Goal: Task Accomplishment & Management: Complete application form

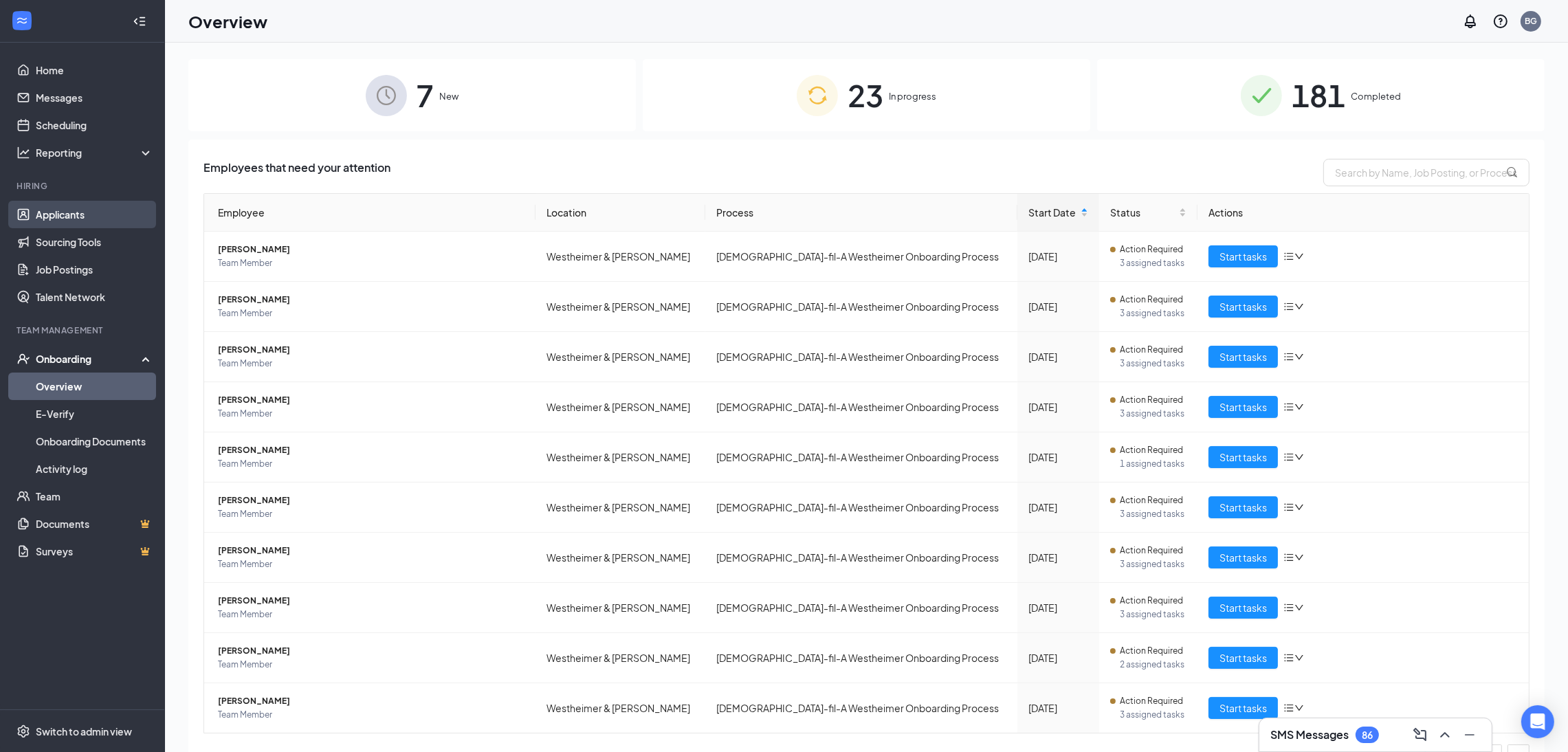
click at [64, 212] on link "Applicants" at bounding box center [94, 215] width 117 height 28
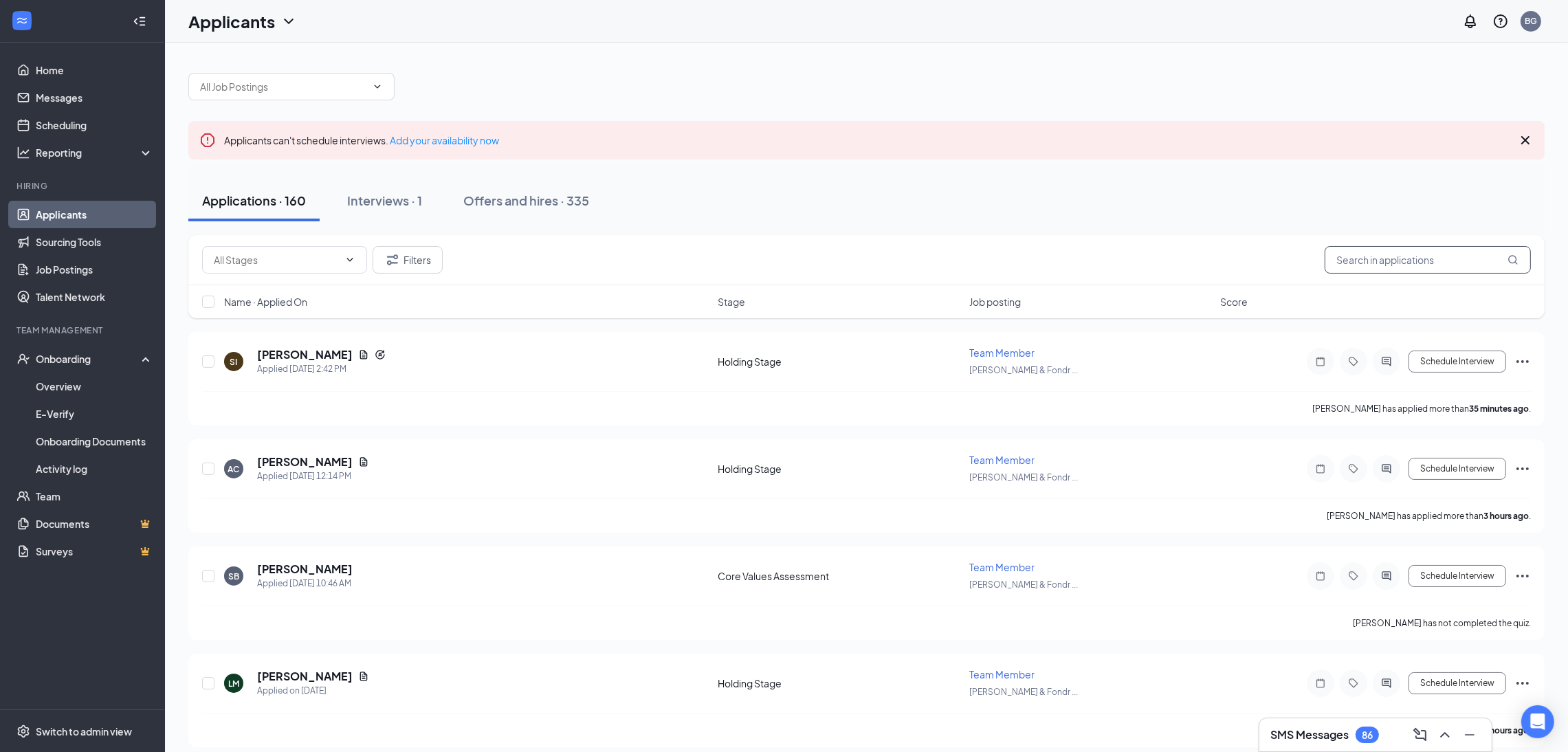
click at [1406, 258] on input "text" at bounding box center [1427, 260] width 206 height 28
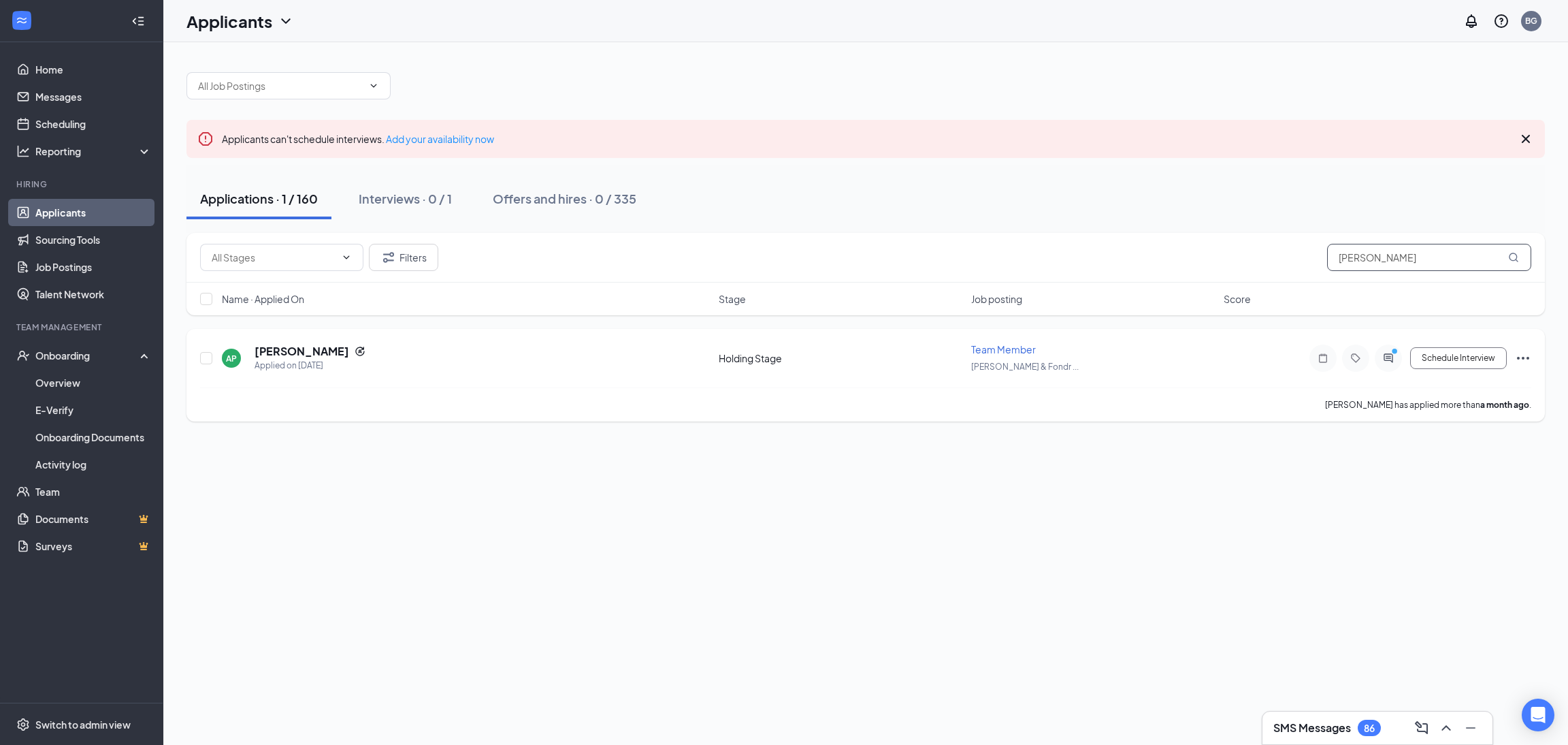
type input "[PERSON_NAME]"
click at [1219, 355] on div "AP [PERSON_NAME] Applied on [DATE] Holding Stage Team Member [PERSON_NAME] & Fo…" at bounding box center [866, 365] width 1332 height 45
click at [1138, 368] on div "[PERSON_NAME] & Fondr ..." at bounding box center [1093, 366] width 244 height 15
click at [1176, 357] on div "Team Member Westheimer & Fondr ..." at bounding box center [1093, 358] width 244 height 32
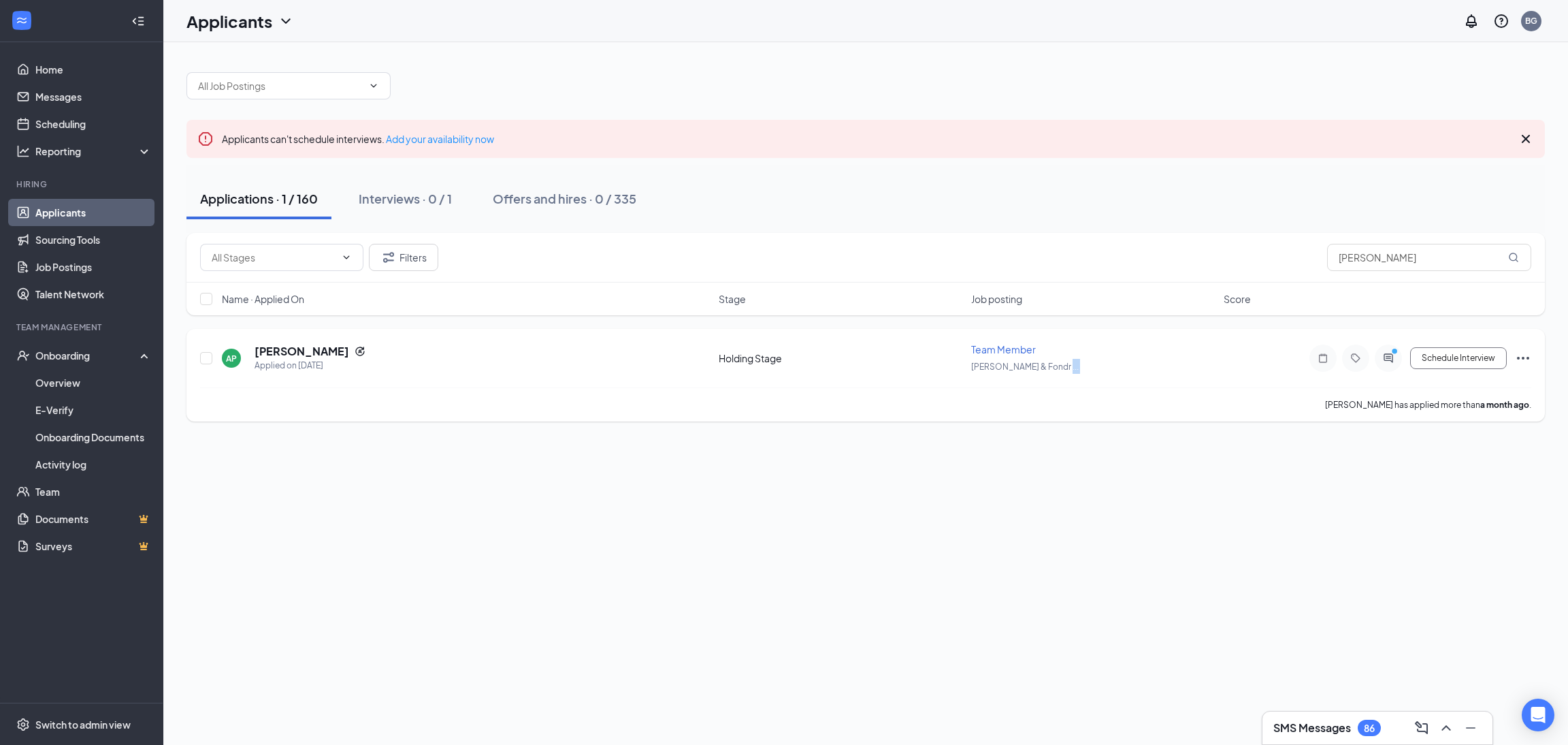
click at [1176, 357] on div "Team Member Westheimer & Fondr ..." at bounding box center [1093, 358] width 244 height 32
click at [210, 361] on input "checkbox" at bounding box center [205, 357] width 12 height 12
checkbox input "true"
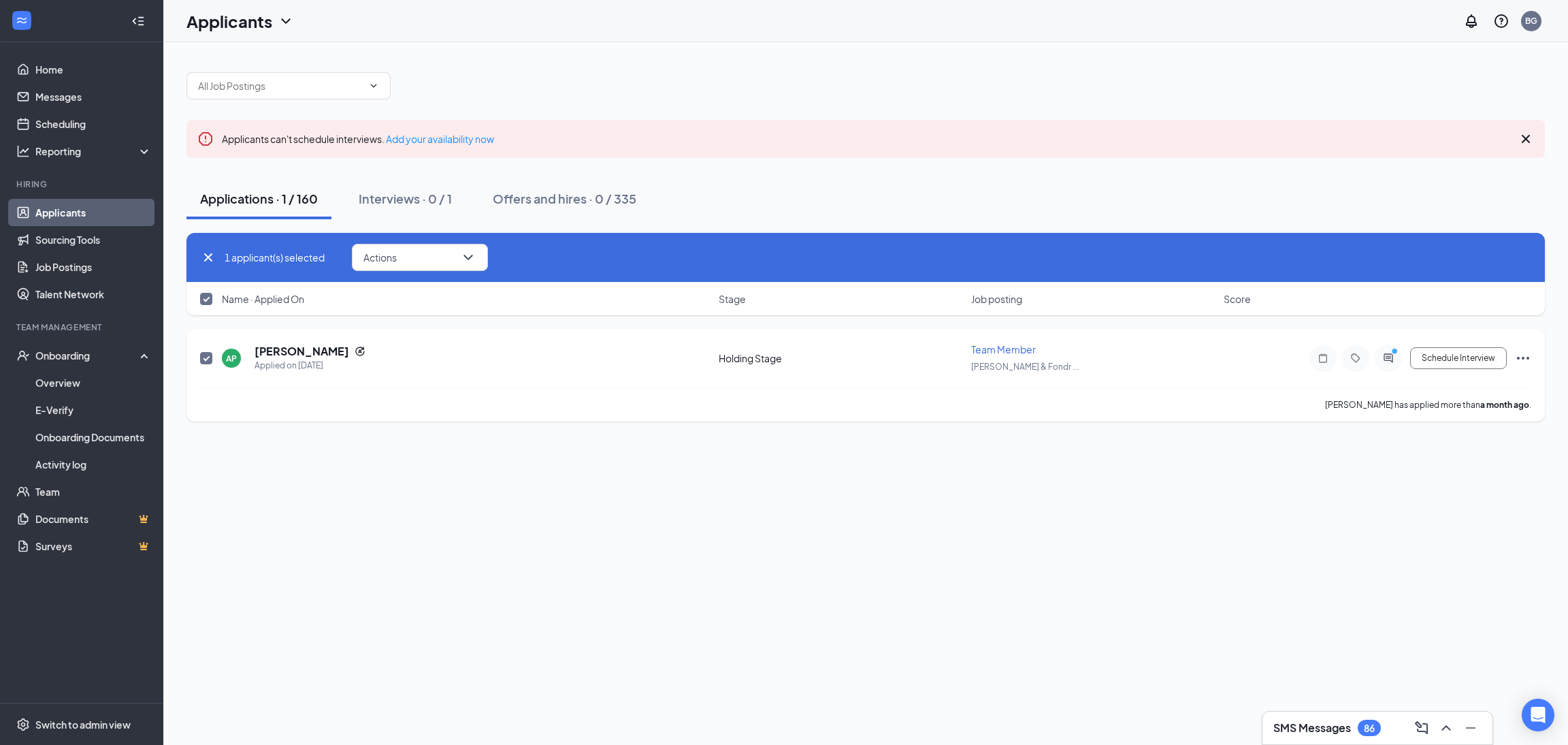
click at [560, 352] on div "AP [PERSON_NAME] Applied on [DATE]" at bounding box center [466, 357] width 489 height 28
click at [558, 351] on div "AP [PERSON_NAME] Applied on [DATE]" at bounding box center [466, 357] width 489 height 28
click at [330, 345] on h5 "[PERSON_NAME]" at bounding box center [302, 351] width 95 height 15
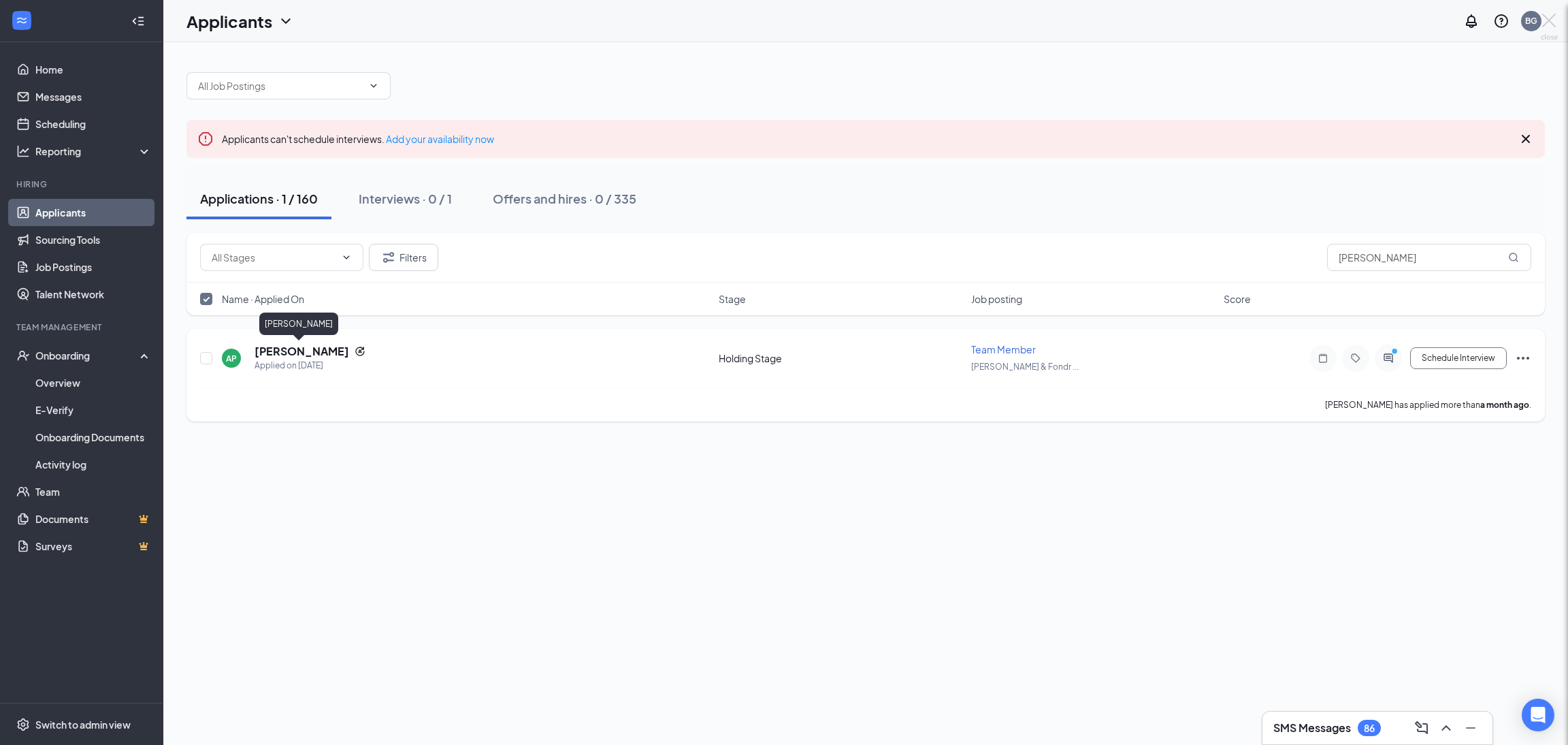
checkbox input "false"
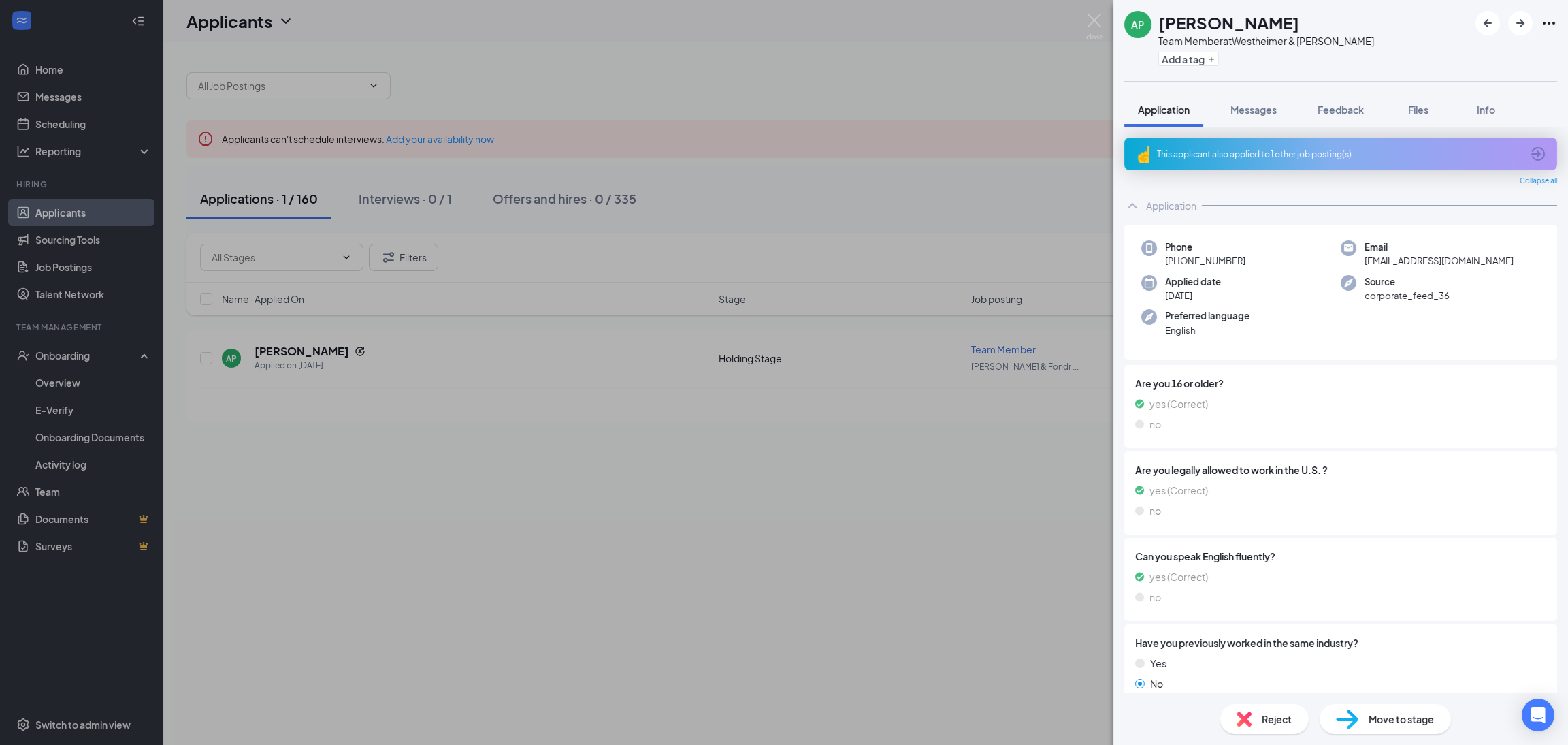
click at [1415, 709] on span "Move to stage" at bounding box center [1402, 719] width 65 height 15
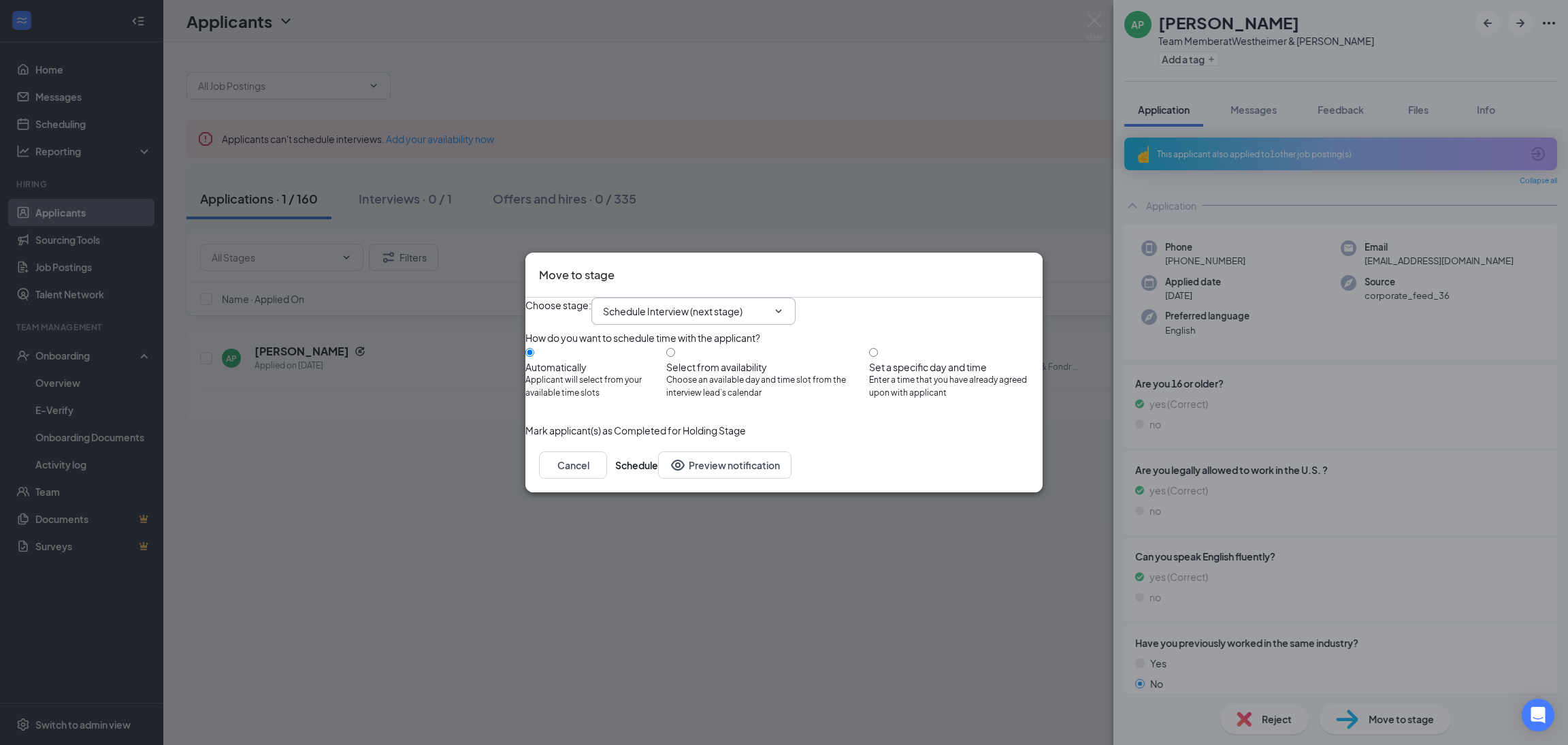
click at [702, 304] on input "Schedule Interview (next stage)" at bounding box center [685, 311] width 165 height 15
click at [669, 492] on div "Hiring Stage" at bounding box center [641, 499] width 54 height 15
type input "Hiring Stage"
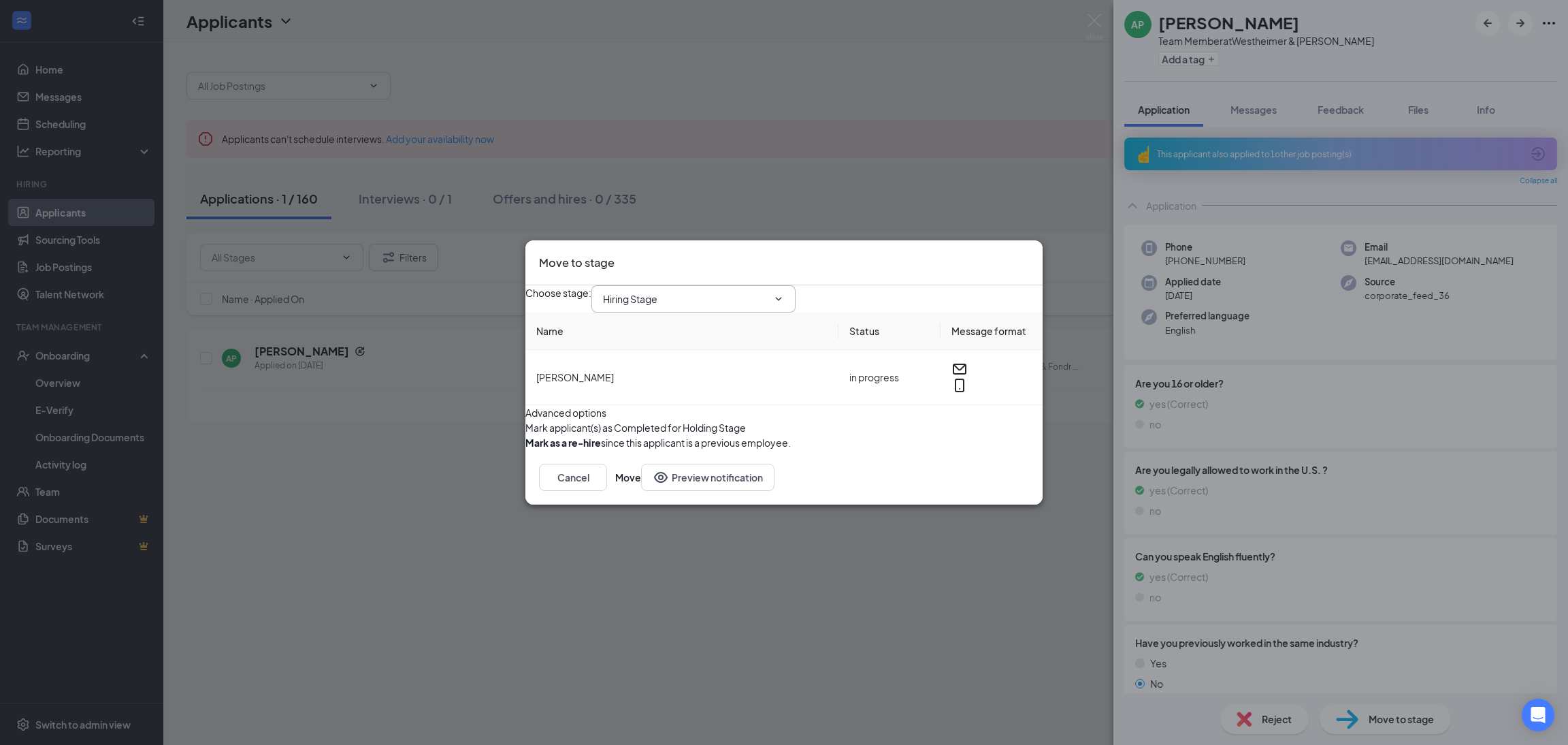
click at [726, 292] on input "Hiring Stage" at bounding box center [685, 299] width 165 height 15
click at [655, 436] on div "Hiring Stage" at bounding box center [635, 467] width 41 height 124
click at [641, 491] on button "Move" at bounding box center [628, 478] width 26 height 28
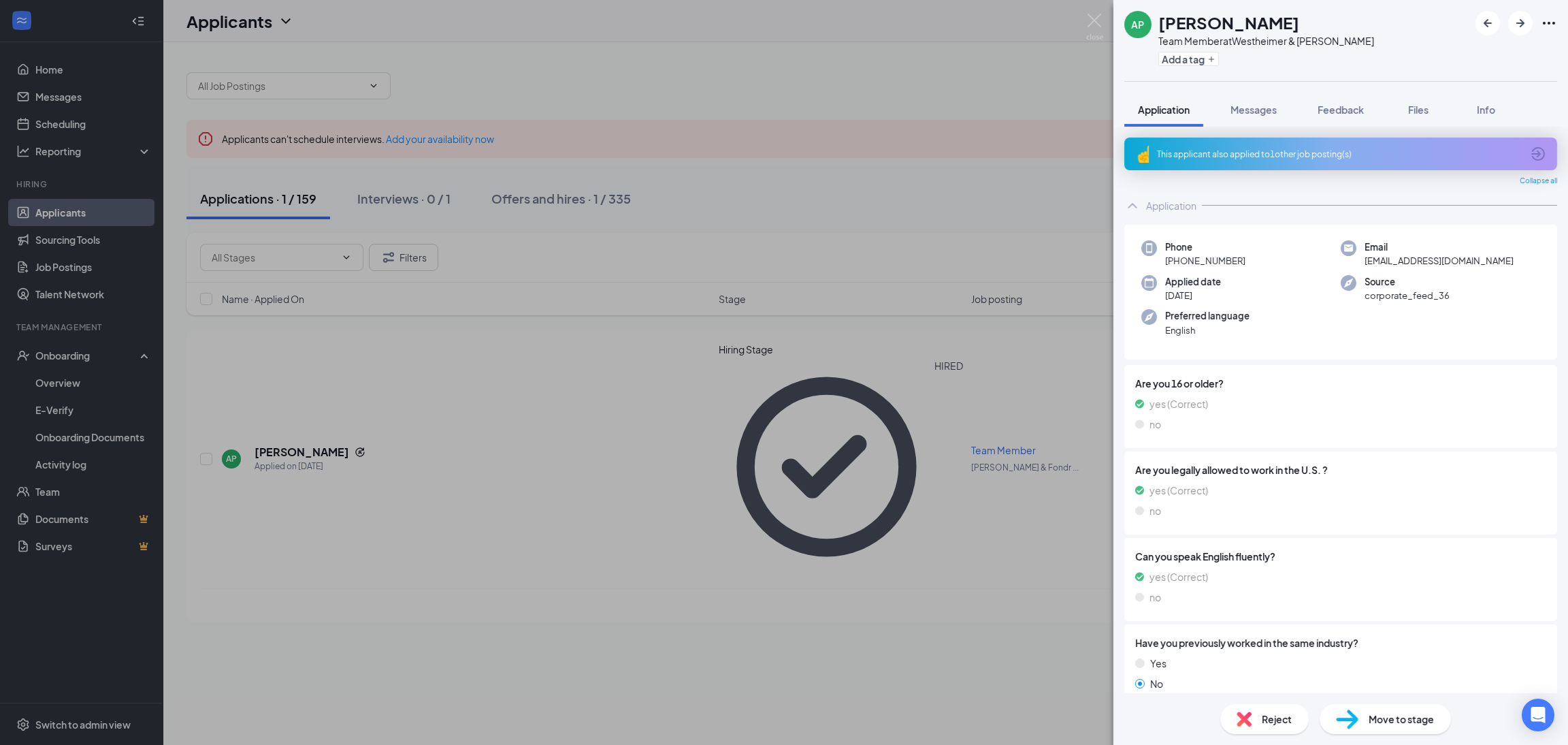
drag, startPoint x: 732, startPoint y: 528, endPoint x: 66, endPoint y: 319, distance: 698.0
click at [728, 529] on div "AP [PERSON_NAME] Team Member at Westheimer & [PERSON_NAME] Add a tag Applicatio…" at bounding box center [784, 372] width 1568 height 745
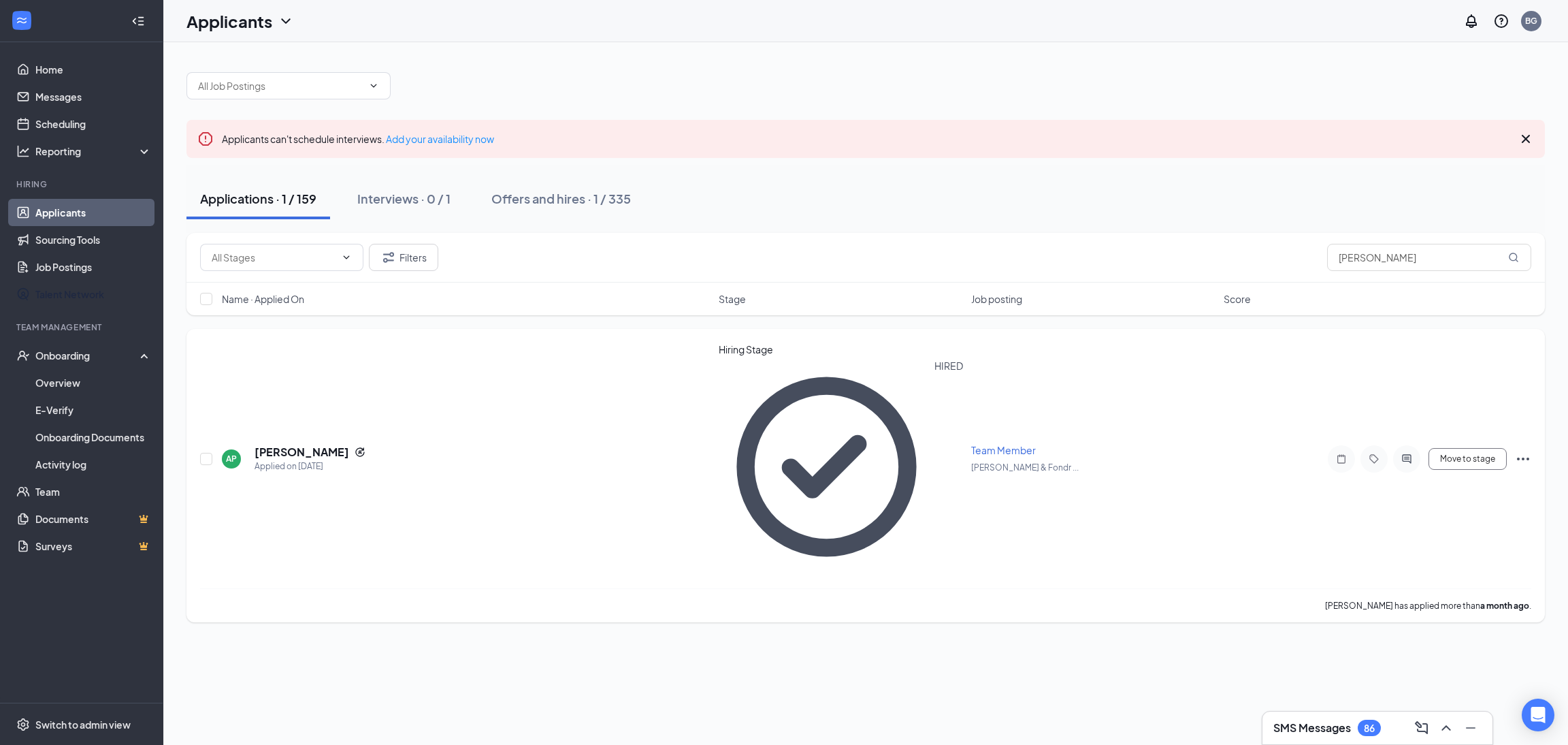
click at [86, 380] on link "Overview" at bounding box center [93, 383] width 116 height 28
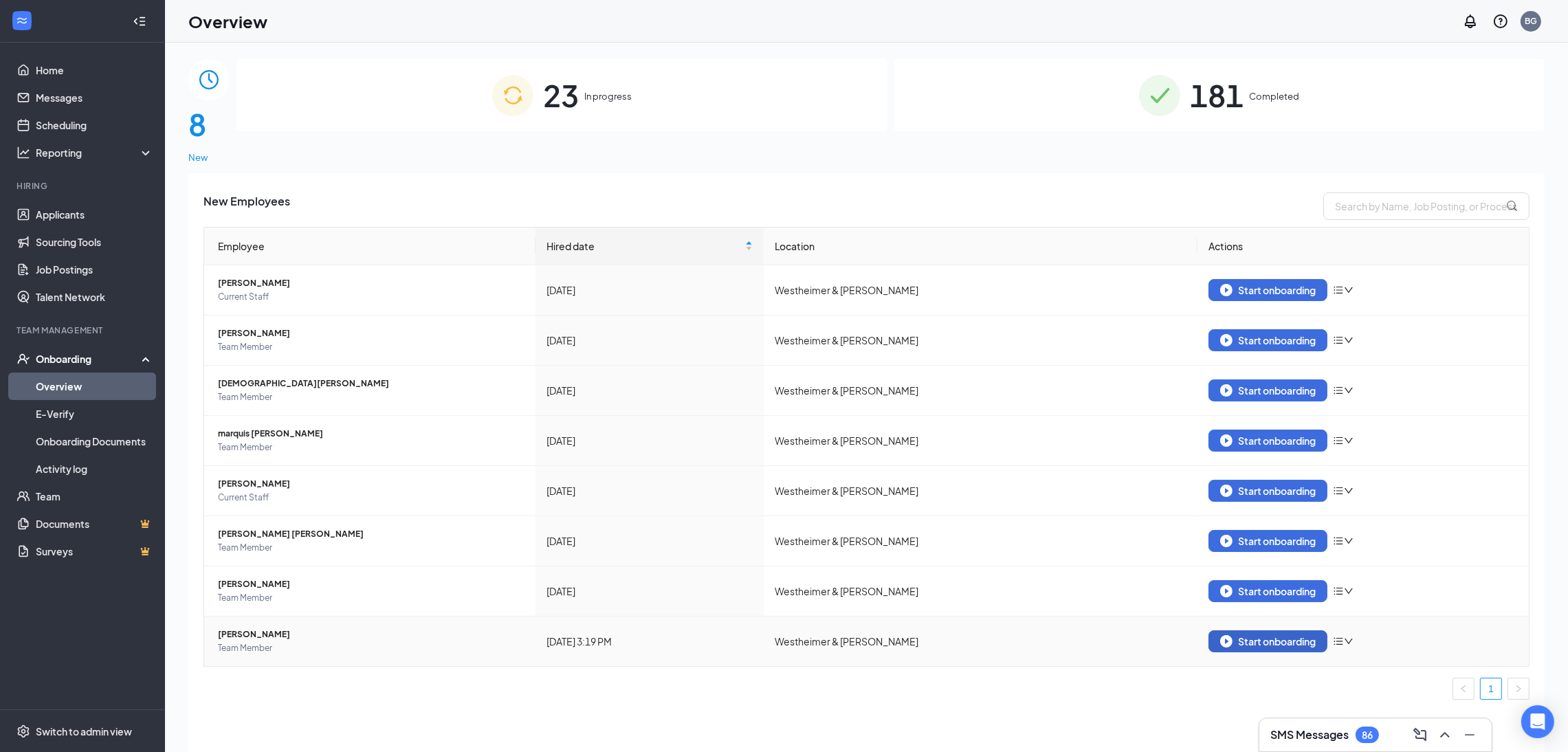
click at [1239, 636] on div "Start onboarding" at bounding box center [1268, 641] width 96 height 12
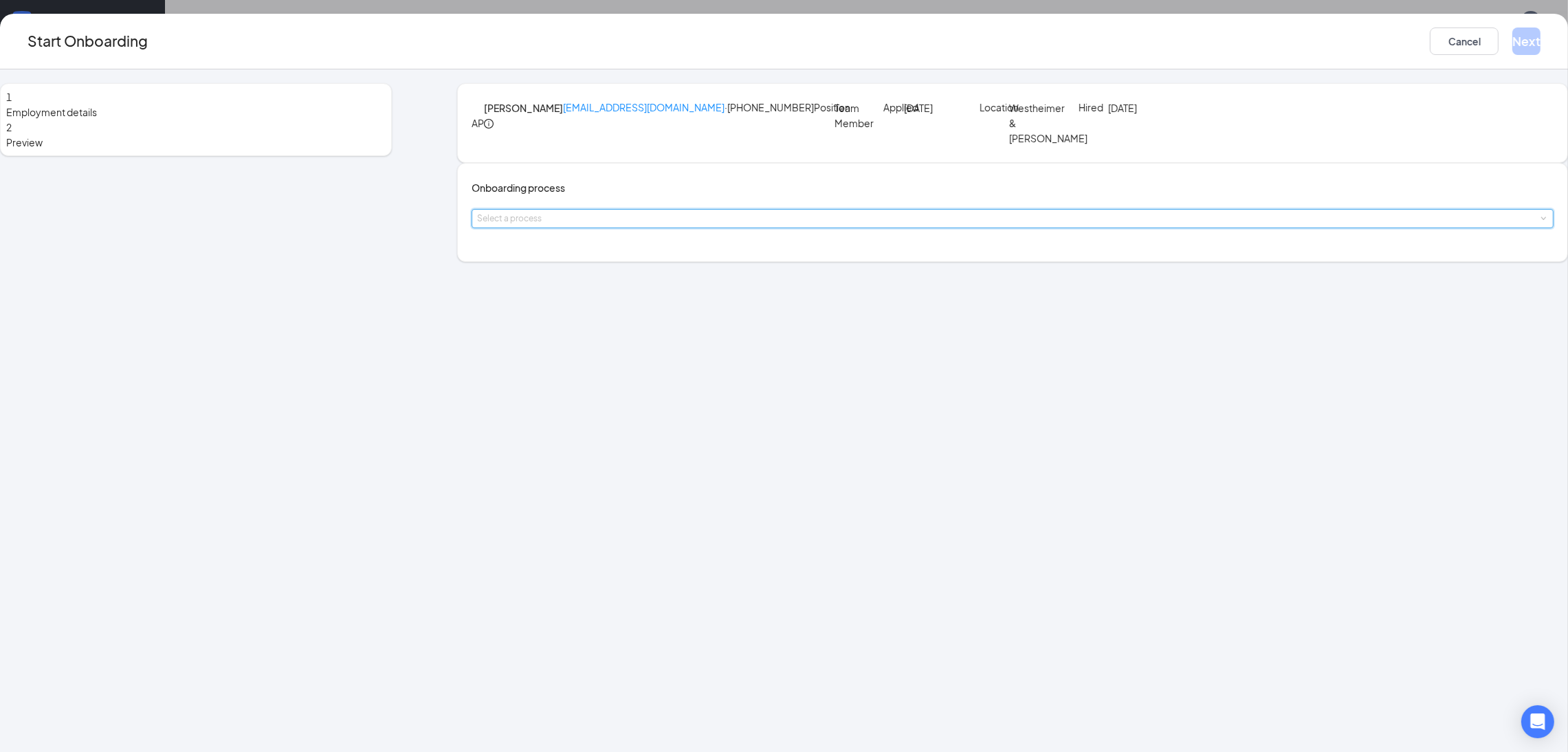
click at [691, 227] on div "Select a process" at bounding box center [1013, 219] width 1071 height 18
drag, startPoint x: 719, startPoint y: 308, endPoint x: 723, endPoint y: 320, distance: 12.6
click at [718, 307] on span "[DEMOGRAPHIC_DATA]-fil-A Westheimer Onboarding Process" at bounding box center [736, 306] width 283 height 12
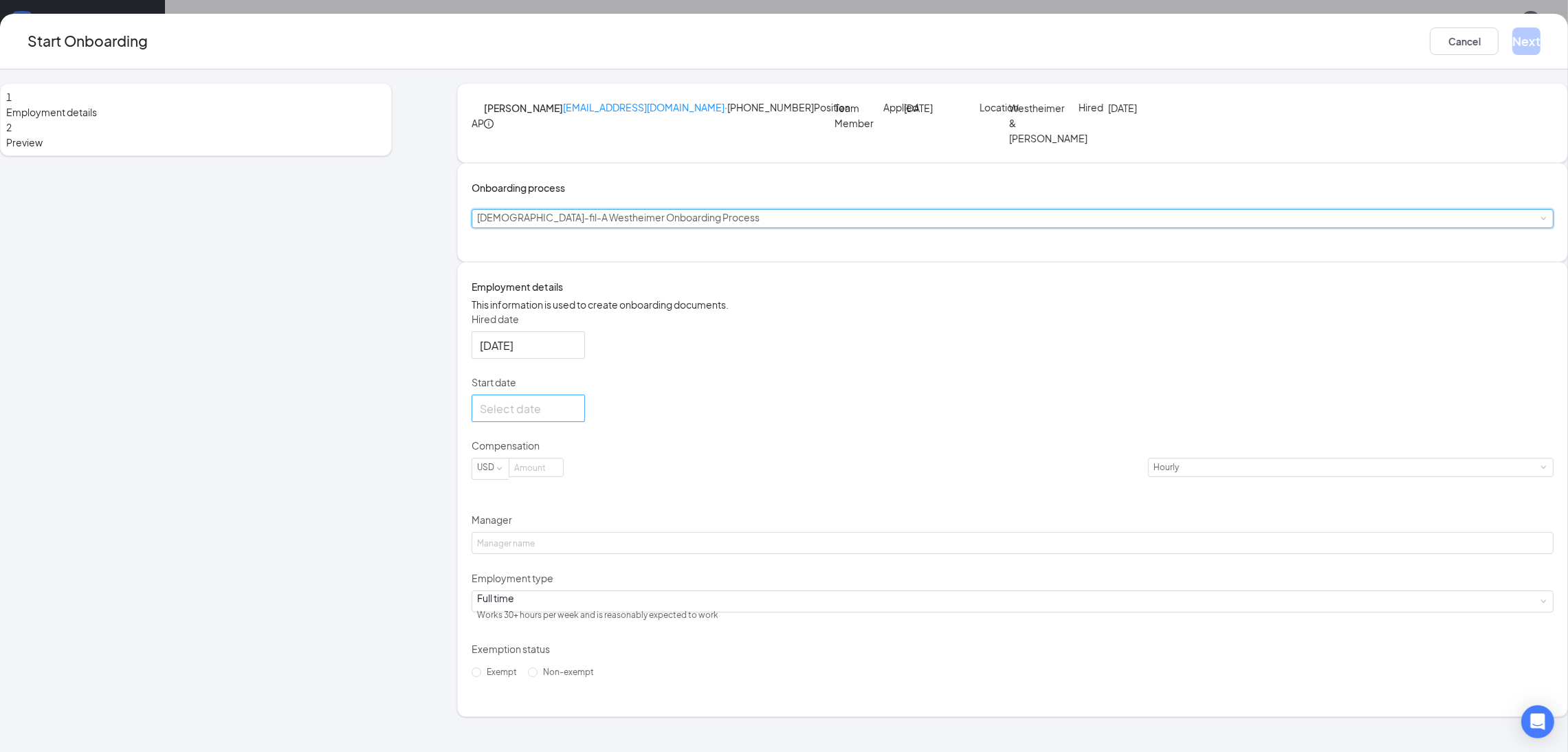
click at [574, 417] on input "Start date" at bounding box center [526, 408] width 94 height 17
type input "[DATE]"
drag, startPoint x: 678, startPoint y: 610, endPoint x: 679, endPoint y: 599, distance: 11.0
click at [575, 540] on div "15" at bounding box center [567, 531] width 16 height 16
click at [563, 476] on input at bounding box center [536, 467] width 53 height 18
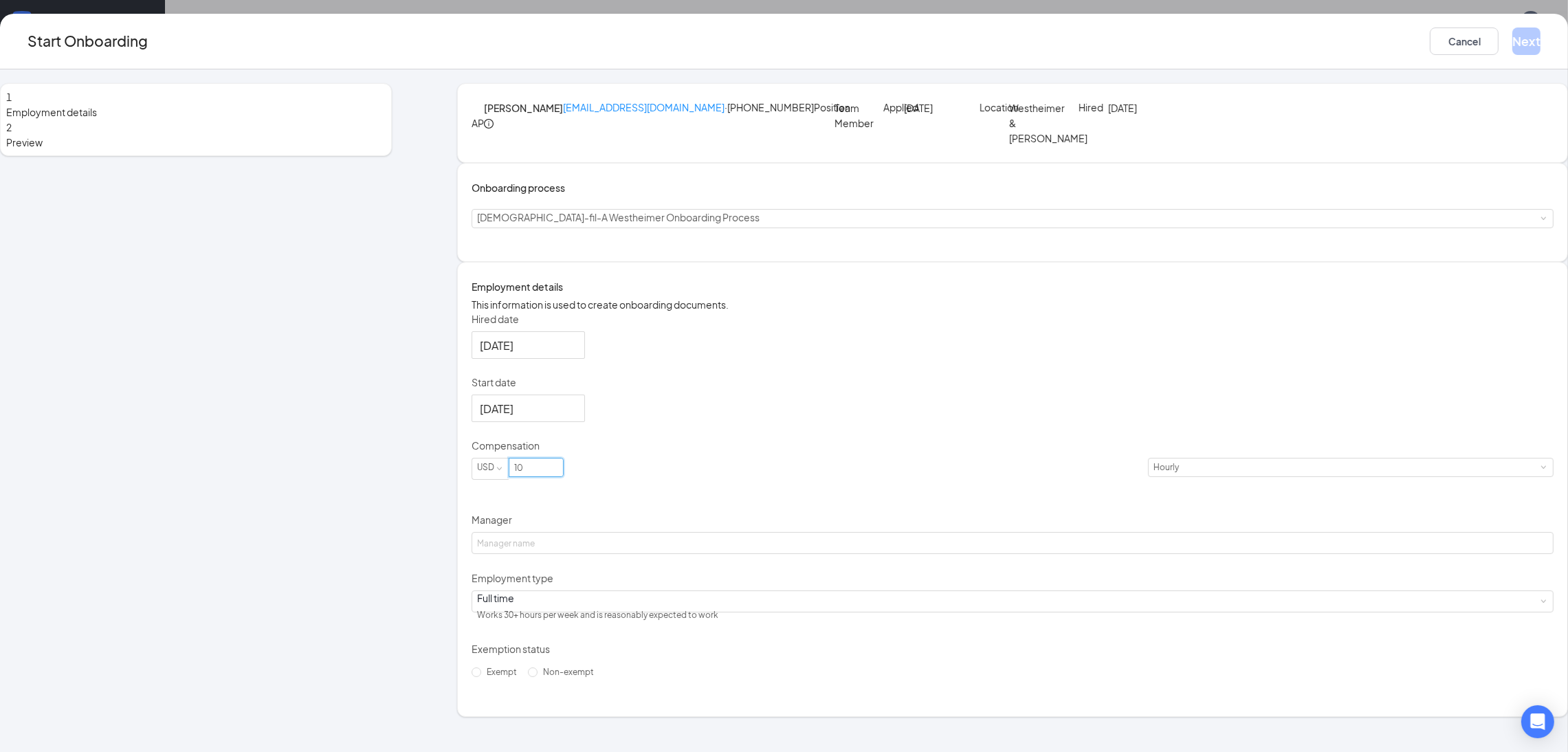
type input "10"
click at [1005, 591] on div "Hired date [DATE] Start date [DATE] [DATE] Su Mo Tu We Th Fr Sa 28 29 30 1 2 3 …" at bounding box center [1012, 498] width 1082 height 371
click at [683, 554] on input "Manager" at bounding box center [1012, 543] width 1082 height 22
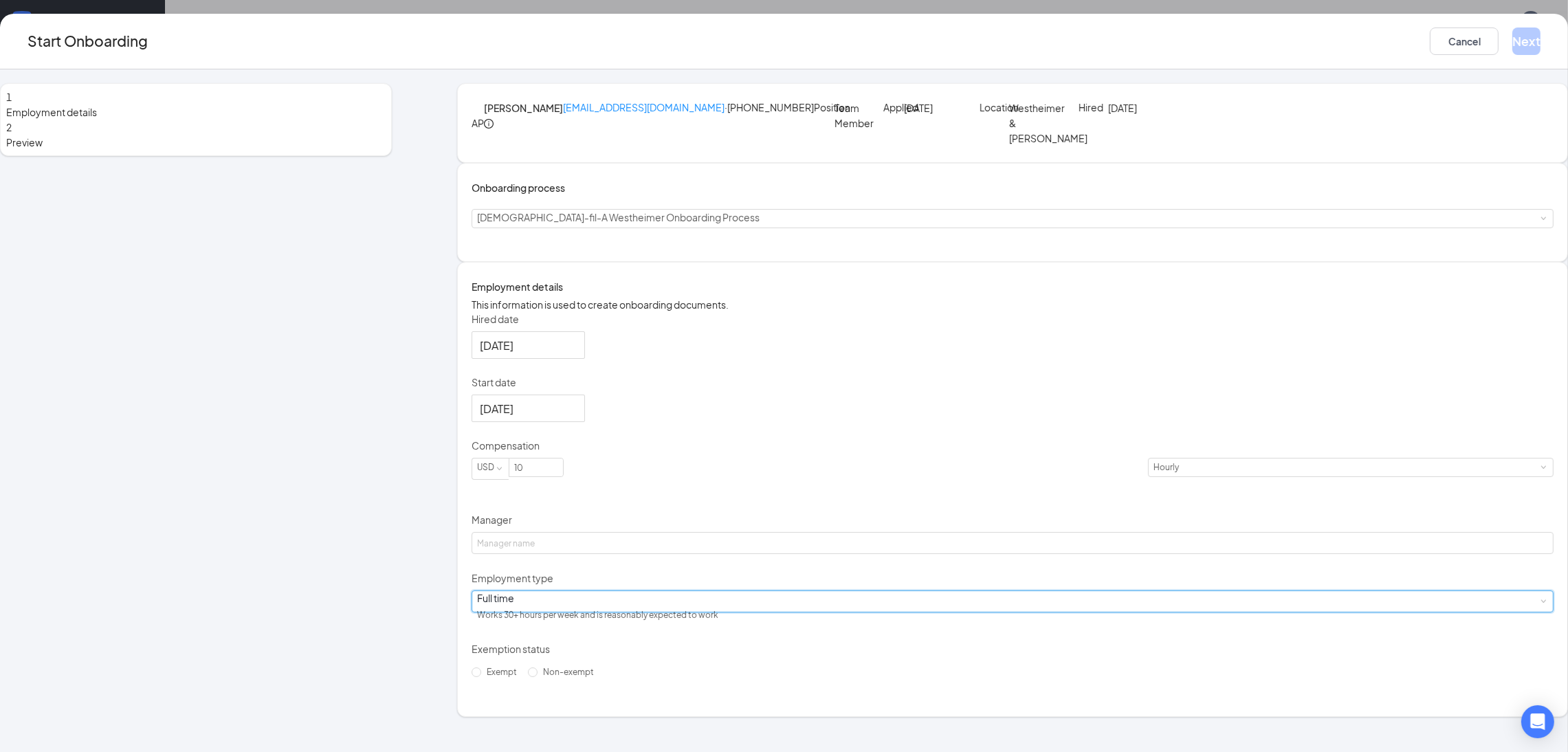
click at [627, 605] on div "Full time" at bounding box center [598, 598] width 241 height 14
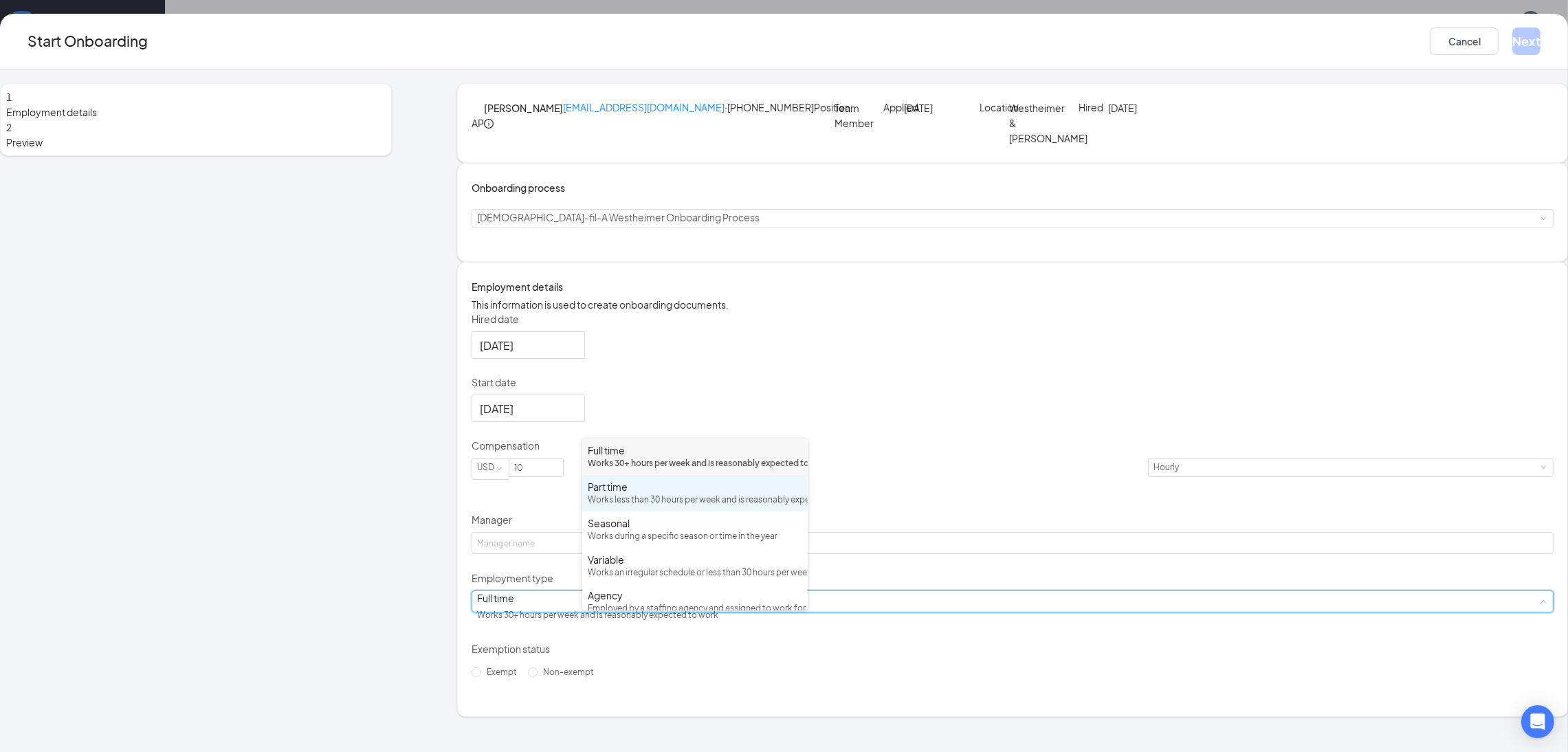
click at [659, 494] on div "Part time" at bounding box center [695, 486] width 215 height 14
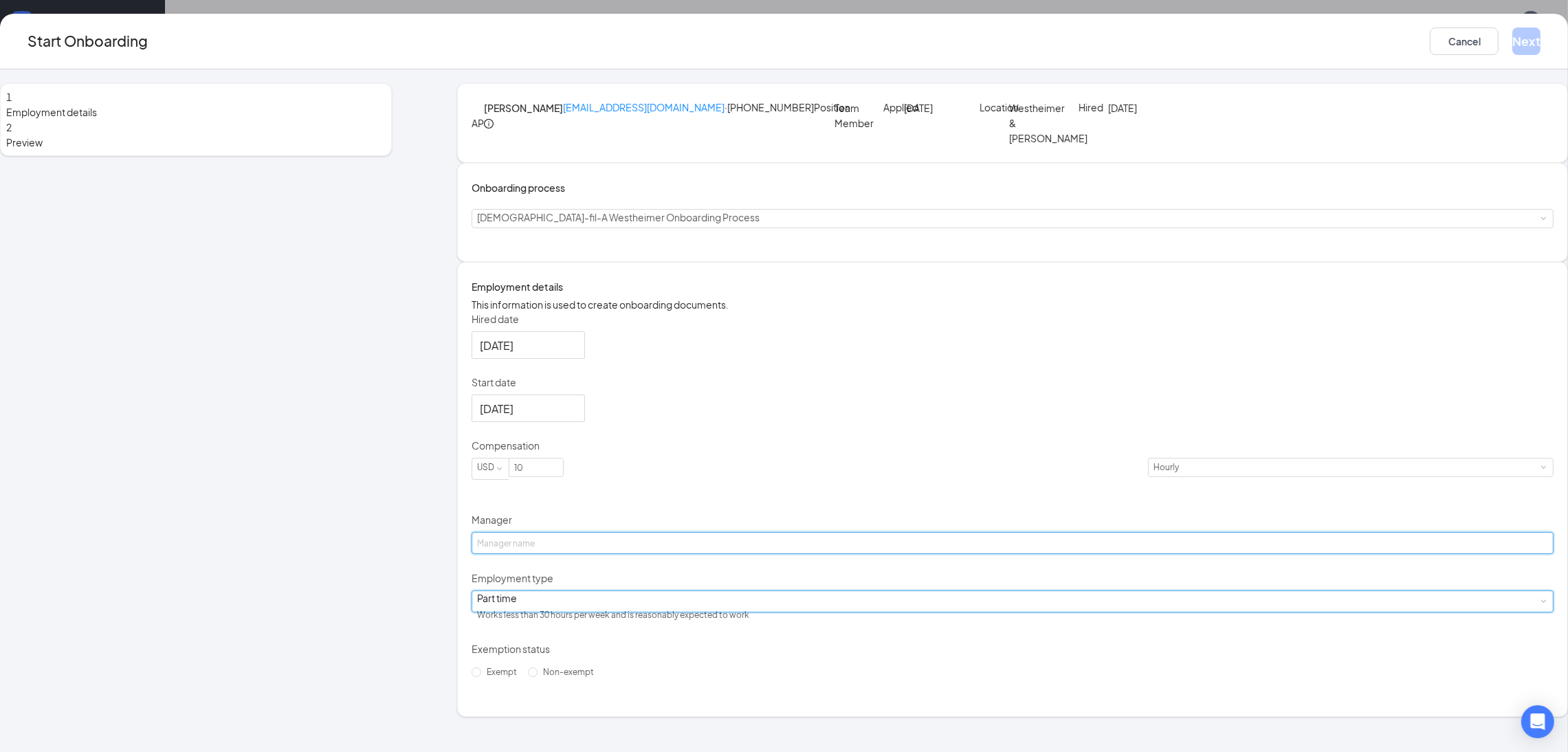
click at [613, 554] on input "Manager" at bounding box center [1012, 543] width 1082 height 22
type input "[PERSON_NAME]"
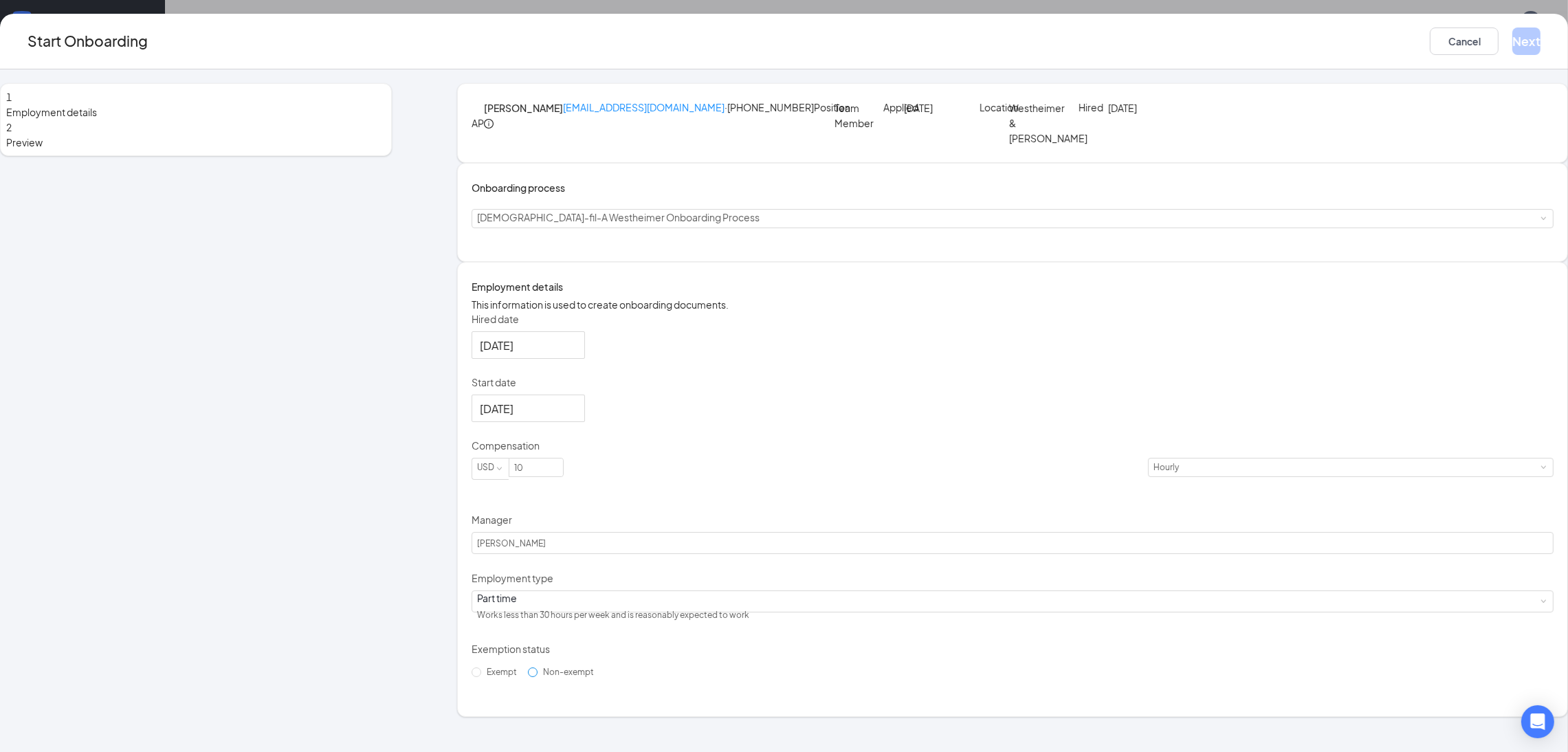
click at [599, 677] on span "Non-exempt" at bounding box center [568, 672] width 62 height 11
click at [538, 677] on input "Non-exempt" at bounding box center [533, 672] width 10 height 10
radio input "true"
click at [1512, 42] on button "Next" at bounding box center [1526, 42] width 28 height 28
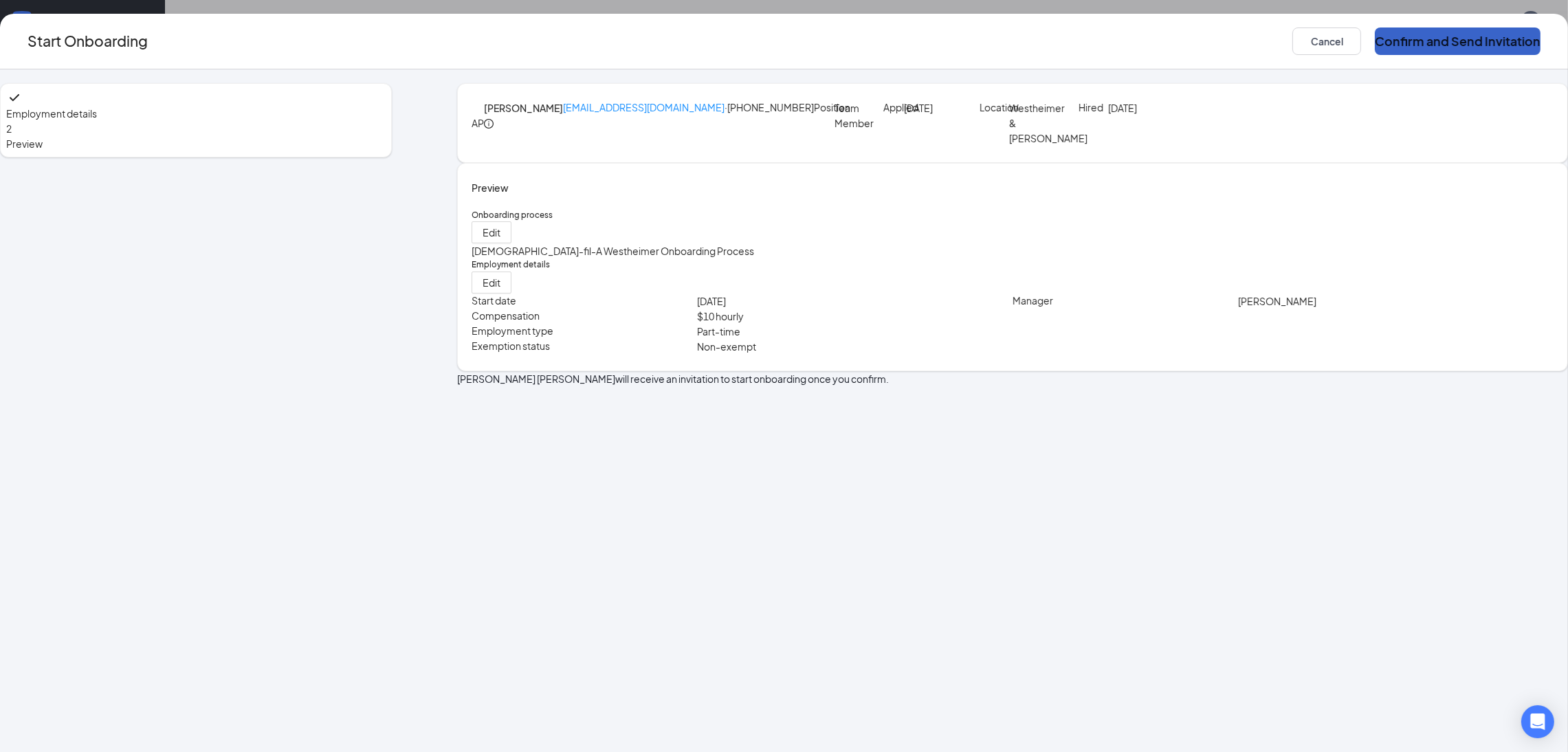
click at [1375, 47] on button "Confirm and Send Invitation" at bounding box center [1458, 42] width 166 height 28
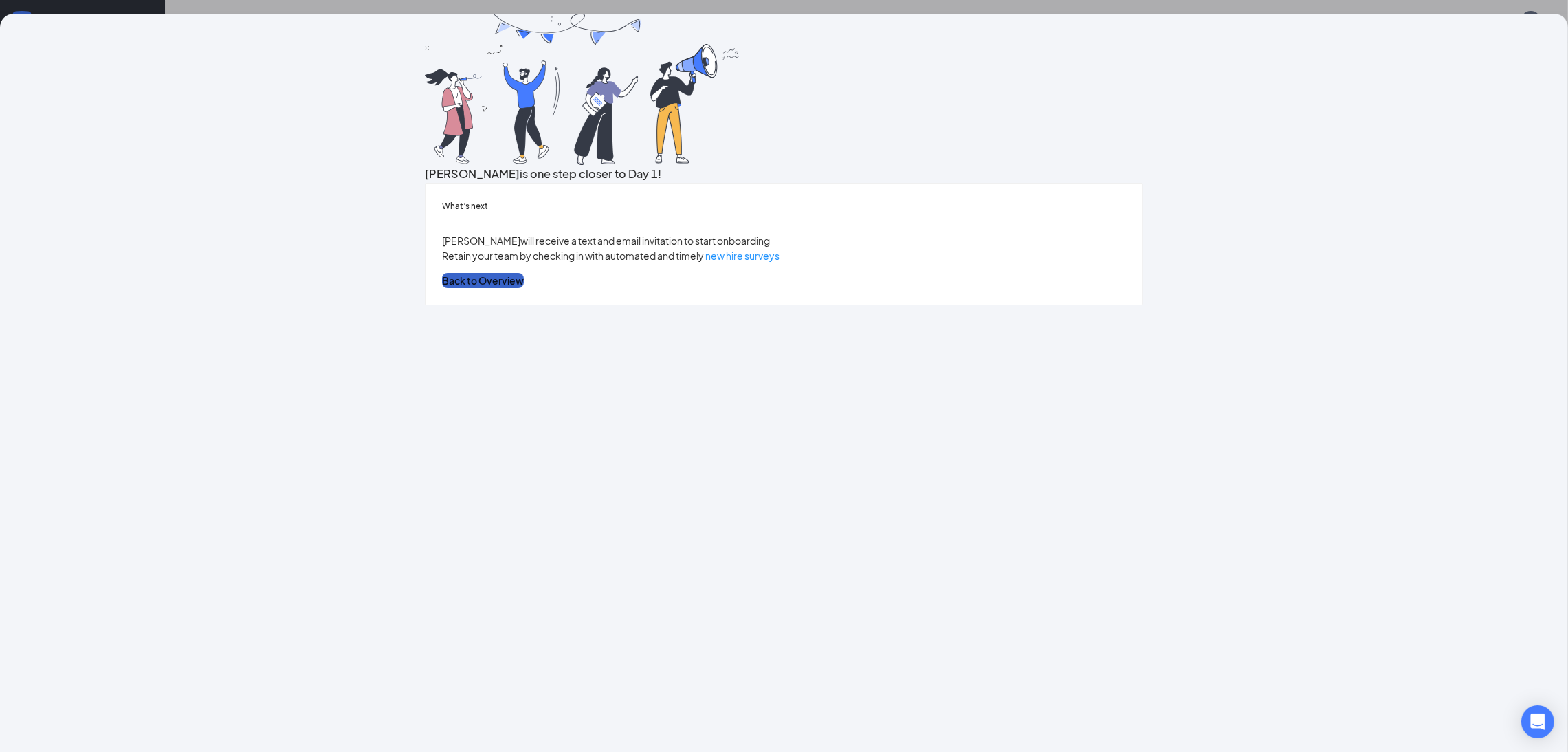
click at [524, 288] on button "Back to Overview" at bounding box center [483, 280] width 82 height 15
